Goal: Transaction & Acquisition: Book appointment/travel/reservation

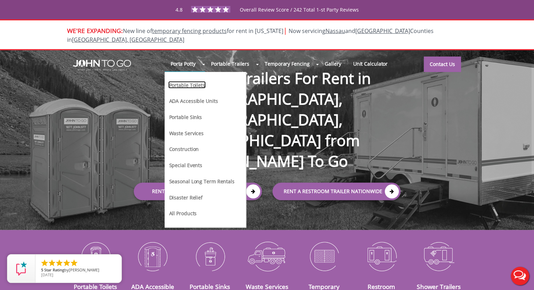
click at [183, 81] on link "Portable Toilets" at bounding box center [186, 84] width 37 height 7
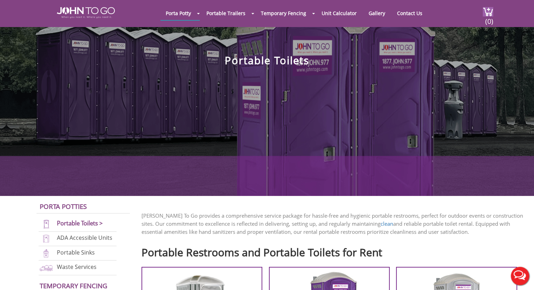
scroll to position [140, 0]
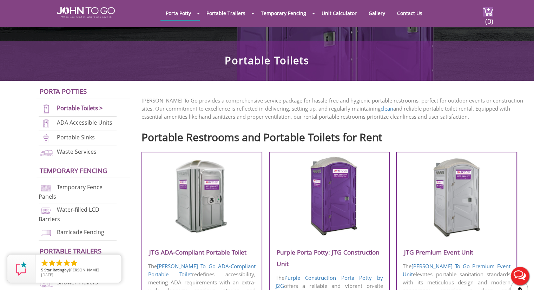
click at [328, 197] on img at bounding box center [329, 196] width 67 height 81
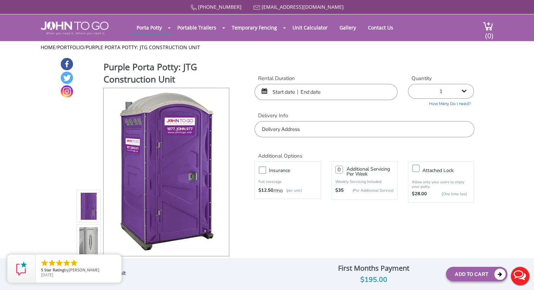
click at [281, 98] on input "text" at bounding box center [326, 92] width 143 height 16
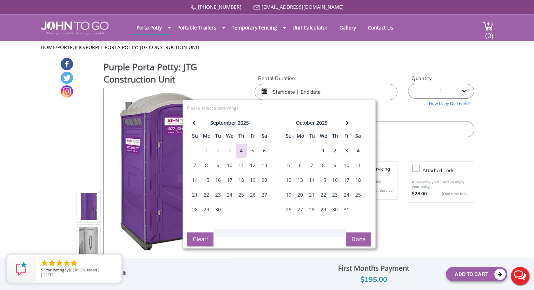
click at [324, 149] on div "1" at bounding box center [323, 151] width 11 height 14
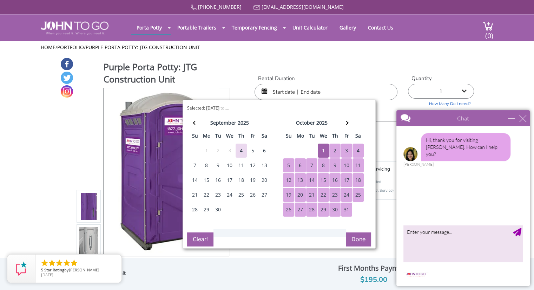
click at [344, 211] on div "31" at bounding box center [346, 210] width 11 height 14
type input "10/01/2025 to 10/31/2025"
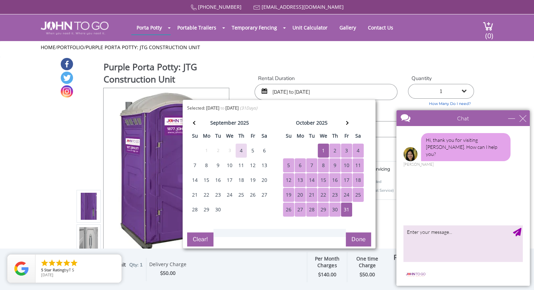
click at [368, 242] on button "Done" at bounding box center [358, 239] width 25 height 14
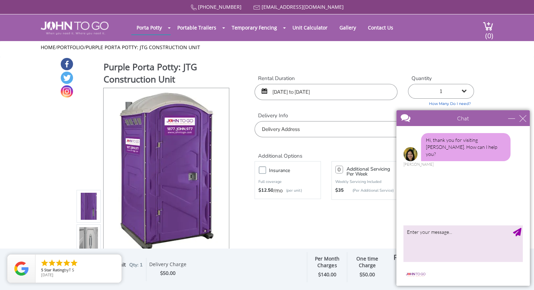
click at [294, 132] on input "text" at bounding box center [364, 129] width 219 height 16
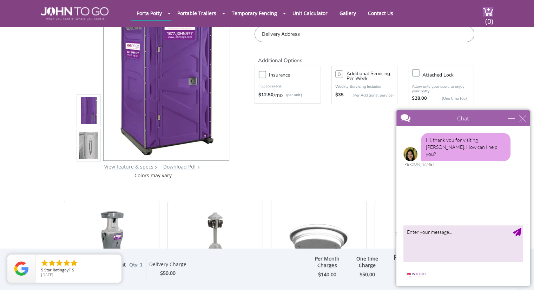
scroll to position [70, 0]
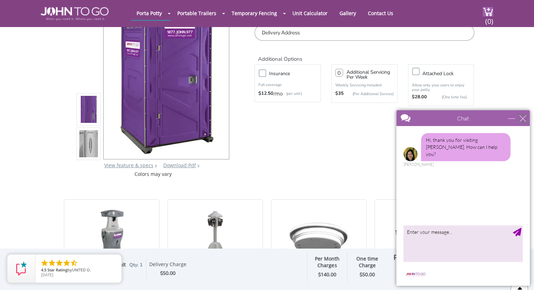
click at [524, 118] on div "close" at bounding box center [522, 118] width 7 height 7
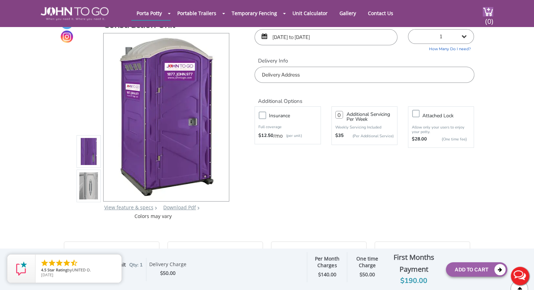
scroll to position [0, 0]
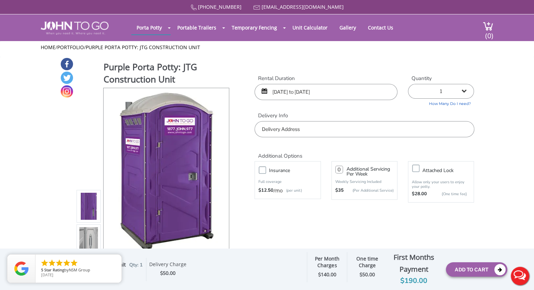
click at [285, 128] on input "text" at bounding box center [364, 129] width 219 height 16
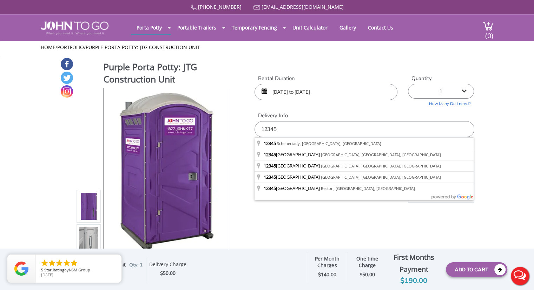
type input "12345"
click at [321, 220] on div "877 564 6977 info@johntogo.com Porta Potty Portable Toilets ADA Accessible Unit…" at bounding box center [267, 149] width 534 height 299
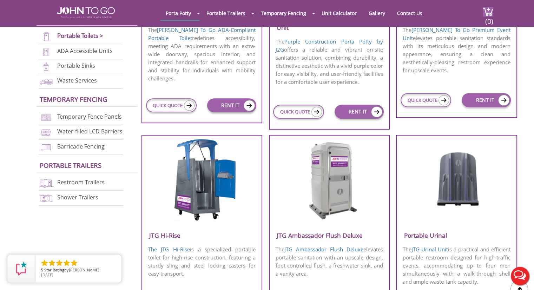
scroll to position [386, 0]
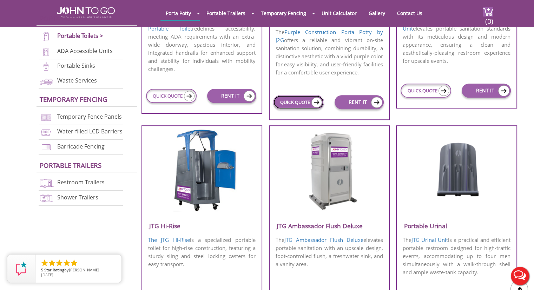
click at [286, 98] on link "QUICK QUOTE" at bounding box center [298, 102] width 51 height 14
click at [285, 103] on link "QUICK QUOTE" at bounding box center [298, 102] width 51 height 14
click at [314, 100] on img at bounding box center [316, 102] width 11 height 10
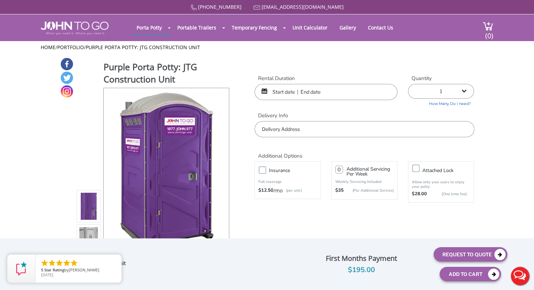
click at [295, 89] on input "text" at bounding box center [326, 92] width 143 height 16
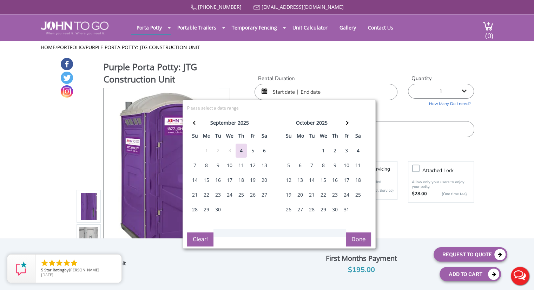
click at [326, 153] on div "1" at bounding box center [323, 151] width 11 height 14
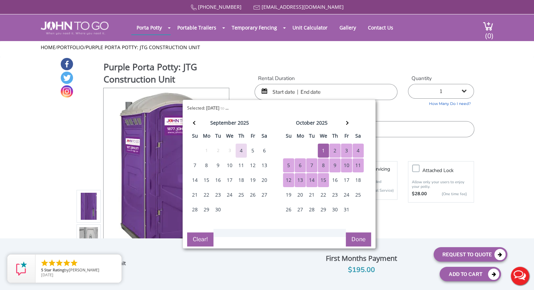
click at [325, 176] on div "15" at bounding box center [323, 180] width 11 height 14
type input "[DATE] to [DATE]"
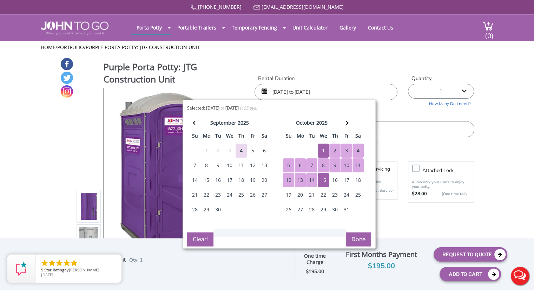
click at [441, 118] on label "Delivery Info" at bounding box center [364, 115] width 219 height 7
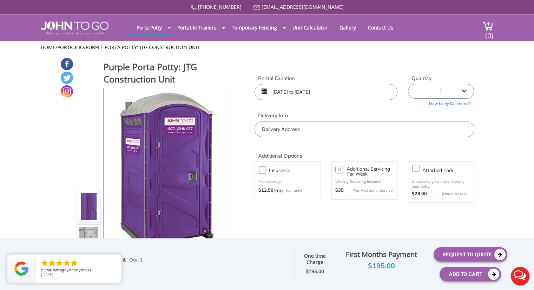
click at [309, 127] on input "text" at bounding box center [364, 129] width 219 height 16
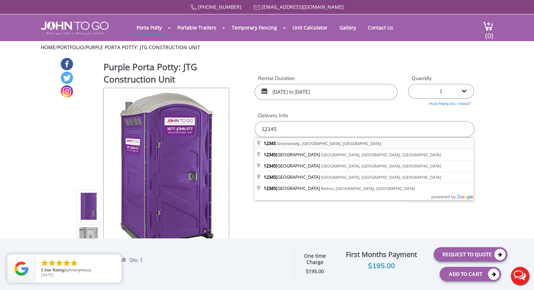
type input "Schenectady, [GEOGRAPHIC_DATA] 12345, [GEOGRAPHIC_DATA]"
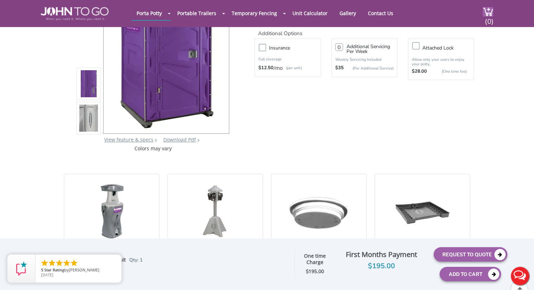
scroll to position [105, 0]
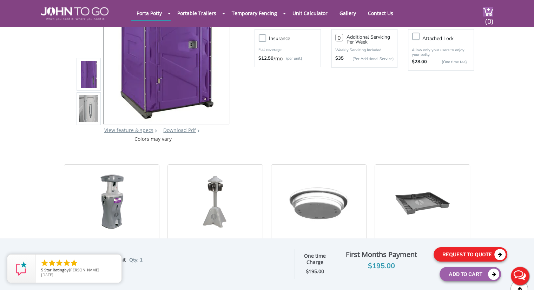
click at [449, 254] on button "Request To Quote" at bounding box center [471, 254] width 74 height 14
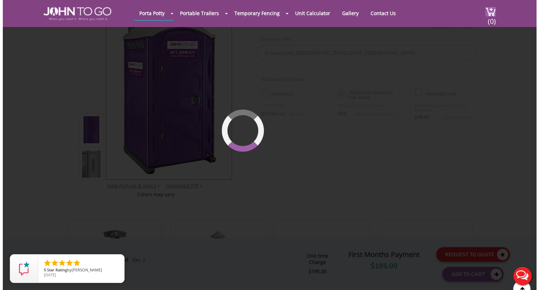
scroll to position [48, 0]
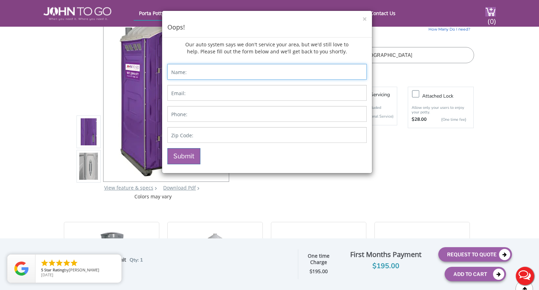
click at [202, 74] on input "Contact form" at bounding box center [266, 72] width 199 height 16
